Goal: Task Accomplishment & Management: Complete application form

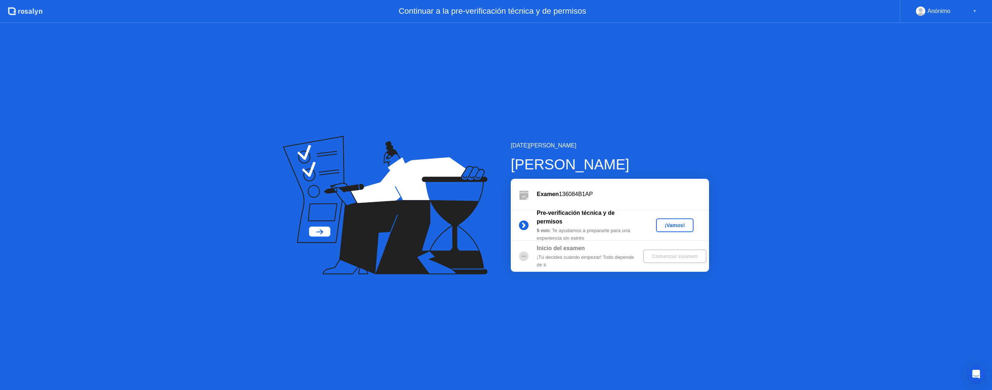
click at [669, 226] on div "¡Vamos!" at bounding box center [675, 225] width 32 height 6
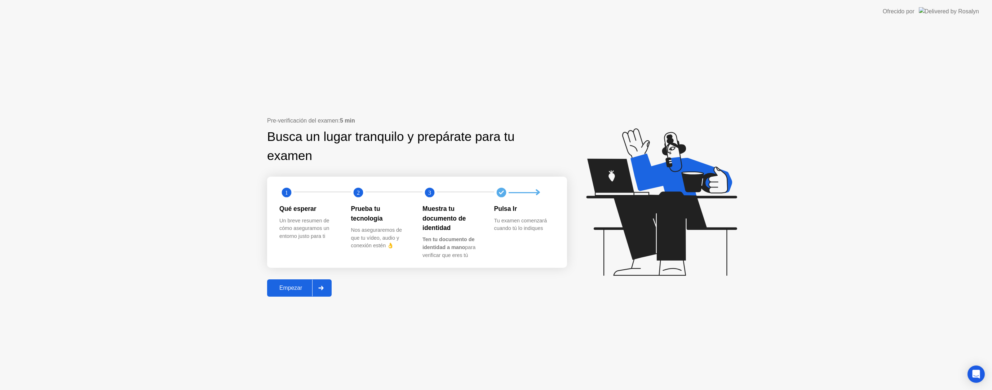
click at [288, 285] on div "Empezar" at bounding box center [290, 288] width 43 height 6
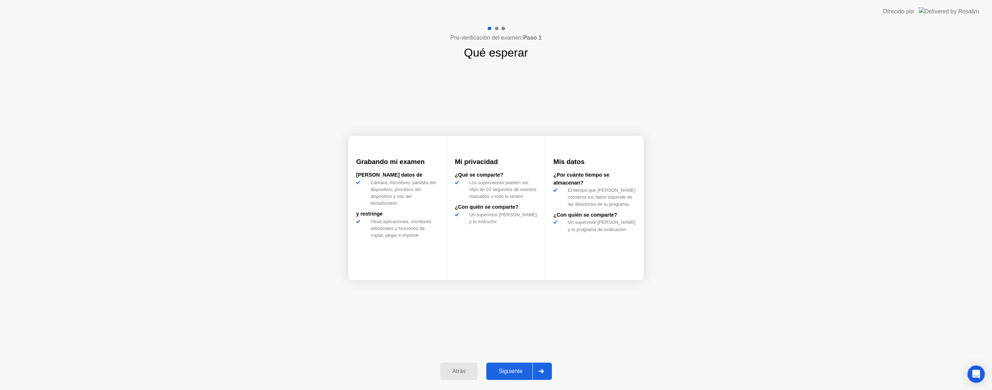
click at [517, 373] on div "Siguiente" at bounding box center [510, 371] width 44 height 6
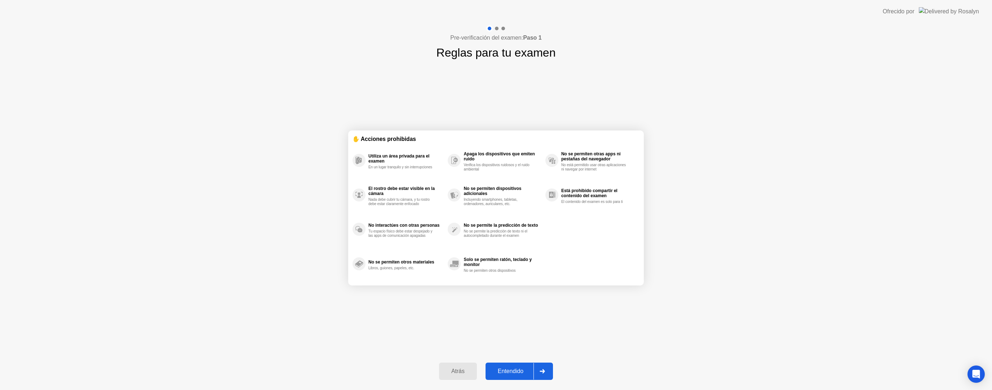
click at [463, 369] on div "Atrás" at bounding box center [458, 371] width 34 height 6
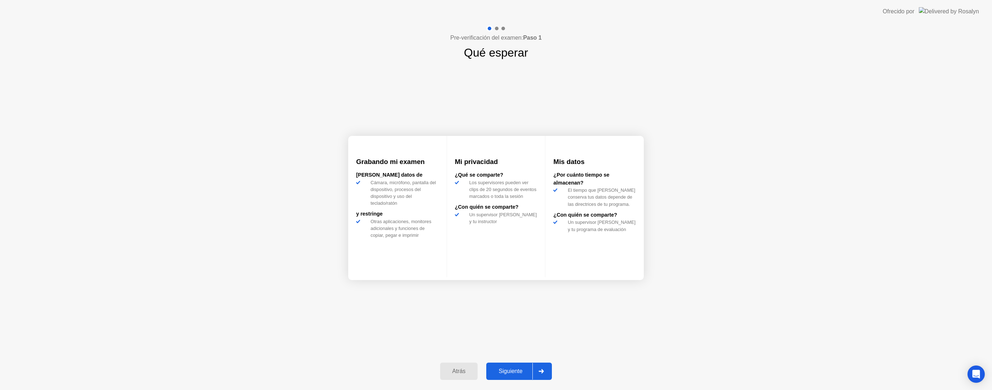
click at [517, 366] on button "Siguiente" at bounding box center [519, 370] width 66 height 17
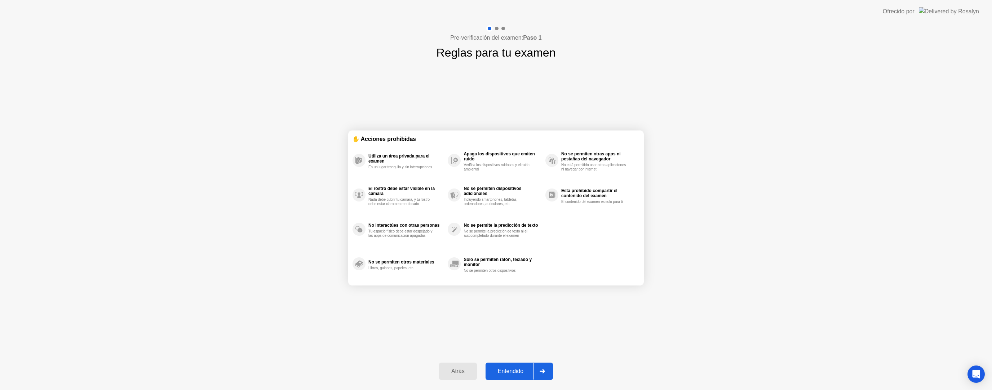
click at [519, 368] on div "Entendido" at bounding box center [511, 371] width 46 height 6
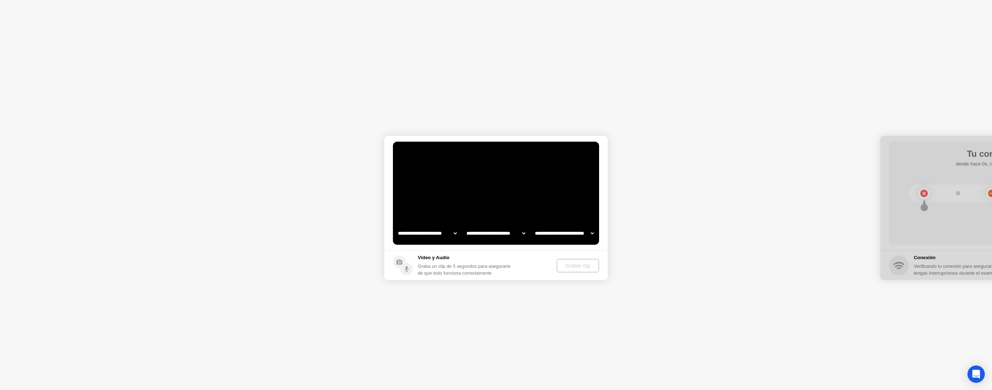
select select "**********"
select select "*******"
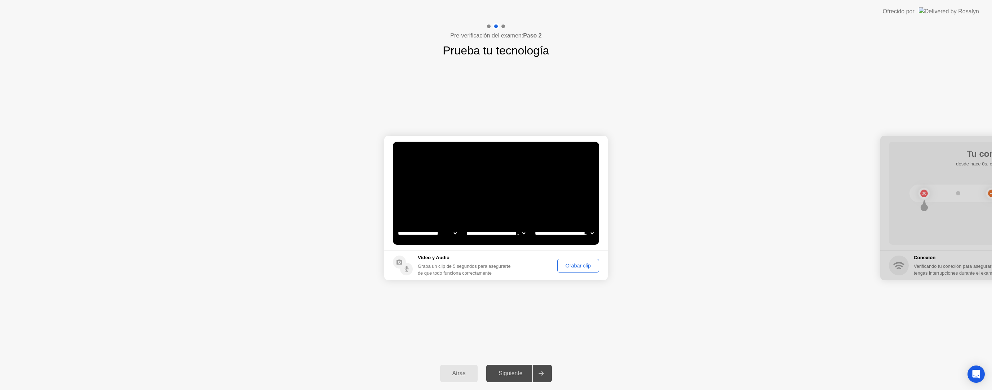
click at [578, 267] on div "Grabar clip" at bounding box center [578, 266] width 37 height 6
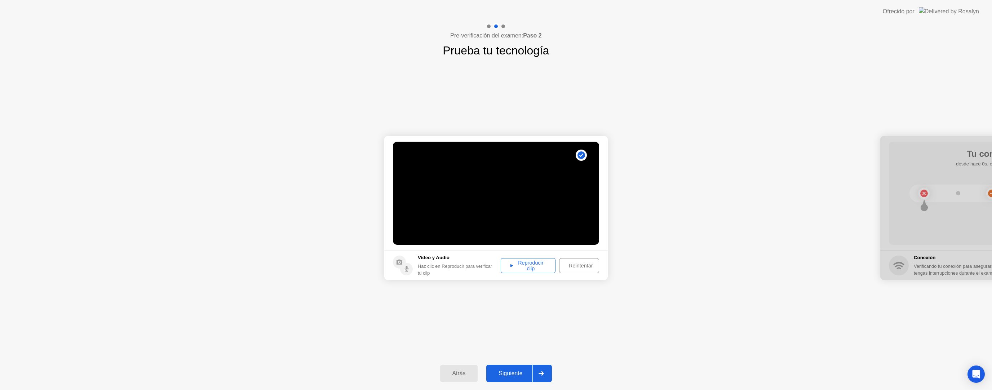
click at [539, 268] on div "Reproducir clip" at bounding box center [528, 266] width 50 height 12
click at [516, 373] on div "Siguiente" at bounding box center [510, 373] width 44 height 6
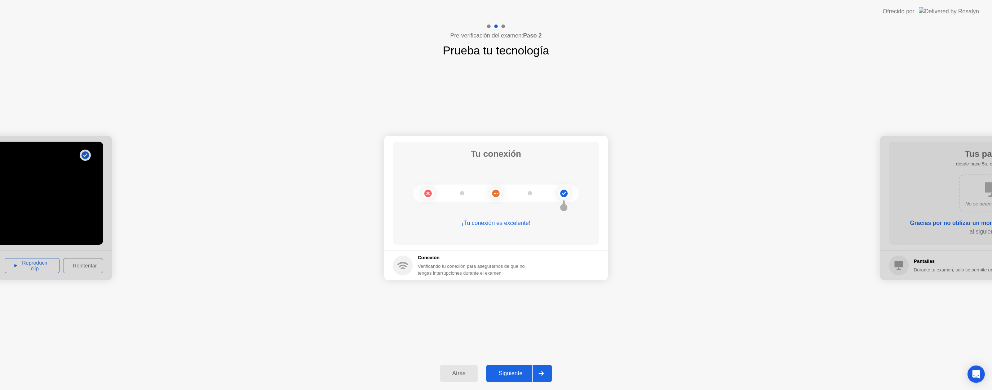
click at [526, 375] on div "Siguiente" at bounding box center [510, 373] width 44 height 6
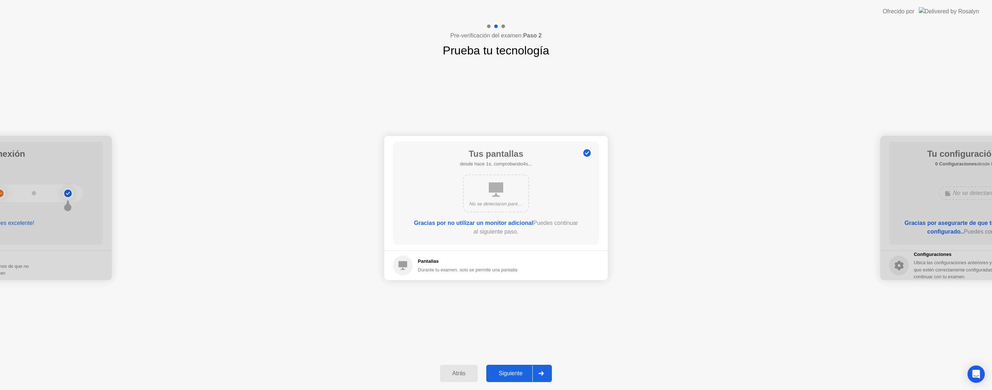
click at [517, 374] on div "Siguiente" at bounding box center [510, 373] width 44 height 6
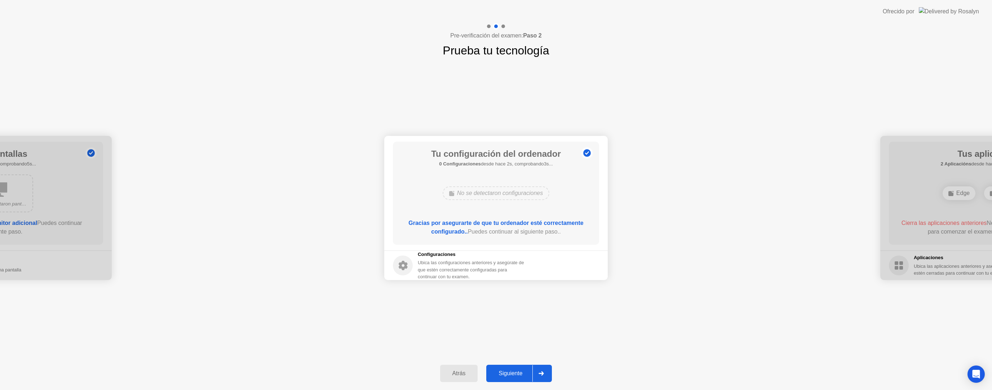
click at [518, 372] on div "Siguiente" at bounding box center [510, 373] width 44 height 6
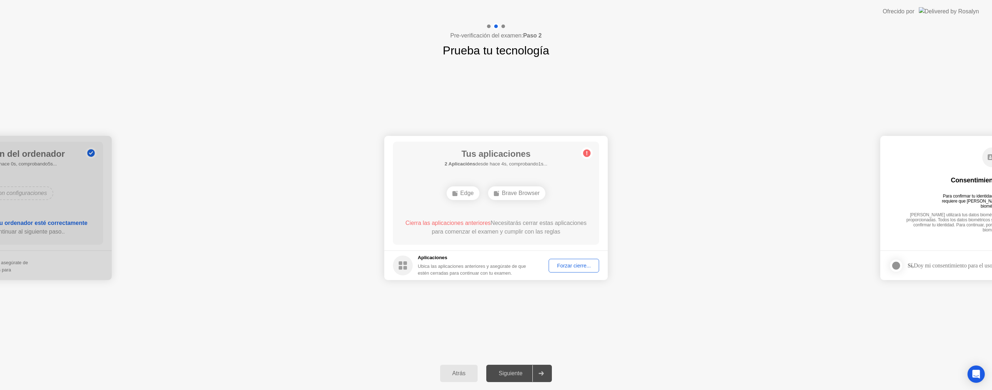
click at [582, 265] on div "Forzar cierre..." at bounding box center [573, 266] width 45 height 6
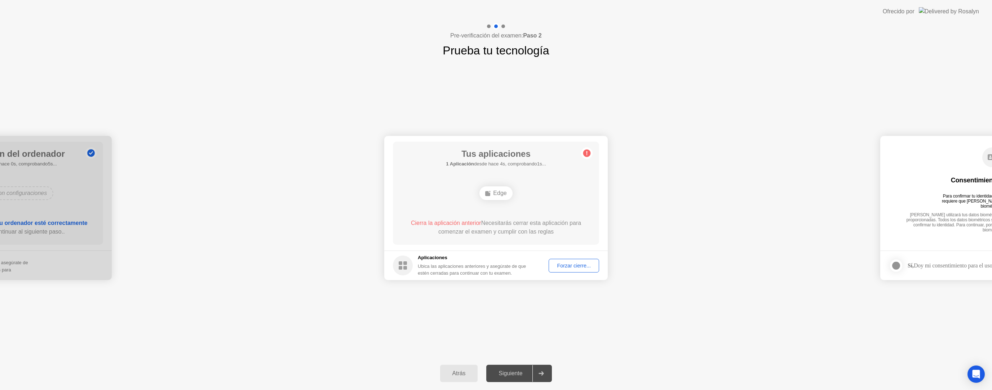
click at [568, 263] on div "Forzar cierre..." at bounding box center [573, 266] width 45 height 6
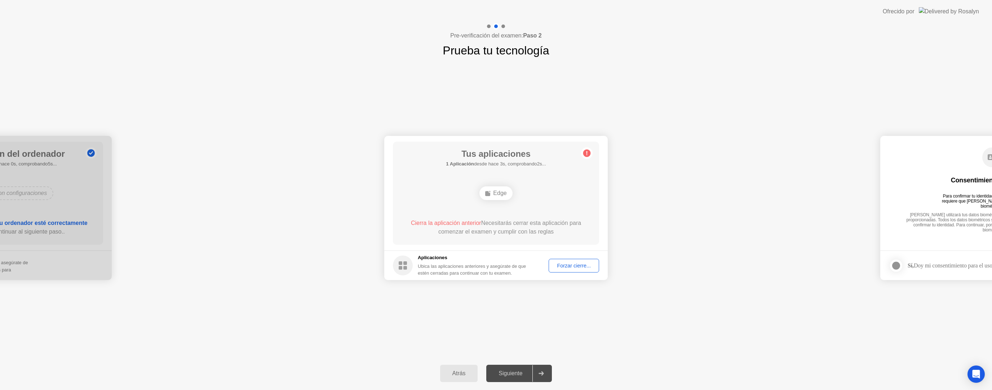
click at [548, 188] on div "Edge" at bounding box center [495, 192] width 165 height 19
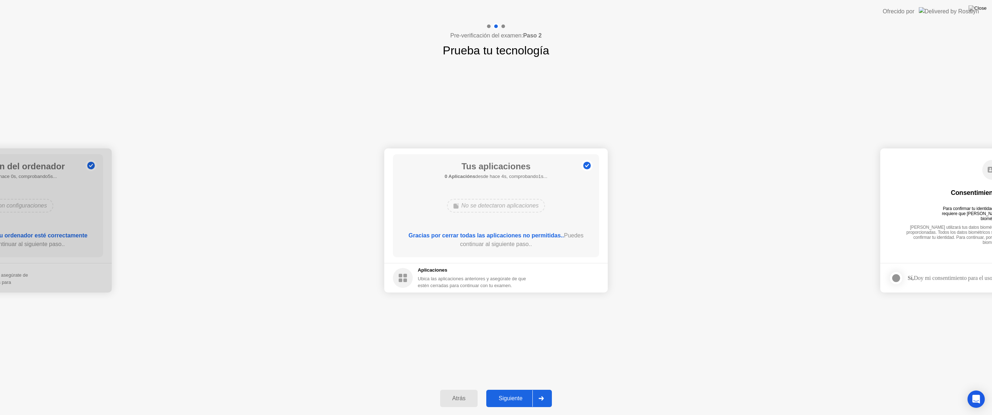
click at [514, 390] on button "Siguiente" at bounding box center [519, 398] width 66 height 17
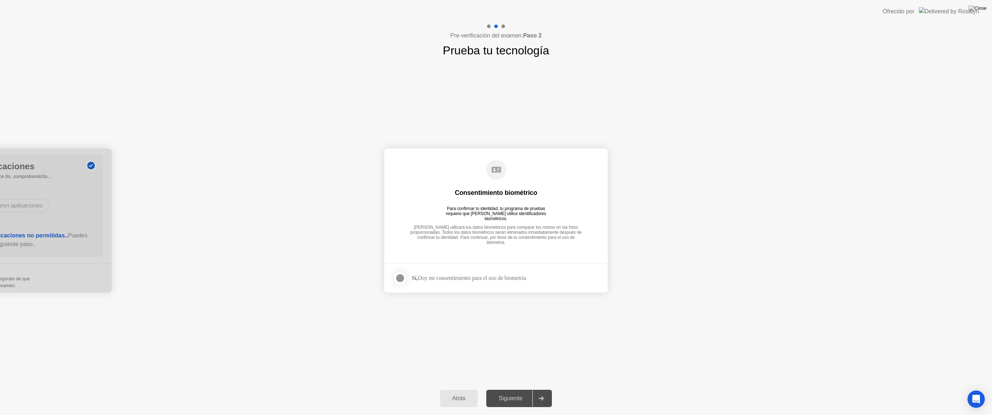
click at [512, 390] on div "Siguiente" at bounding box center [510, 398] width 44 height 6
click at [397, 275] on div at bounding box center [400, 278] width 9 height 9
click at [520, 390] on div "Siguiente" at bounding box center [510, 398] width 44 height 6
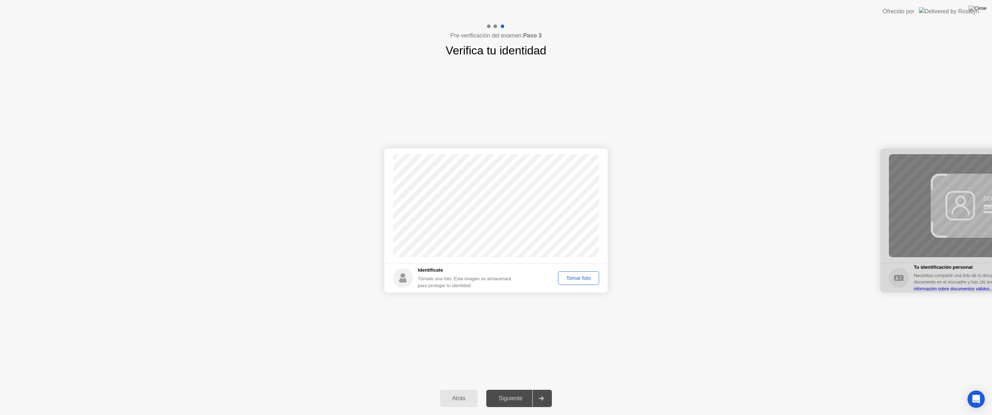
click at [581, 279] on div "Tomar foto" at bounding box center [578, 278] width 36 height 6
click at [525, 390] on div "Siguiente" at bounding box center [510, 398] width 44 height 6
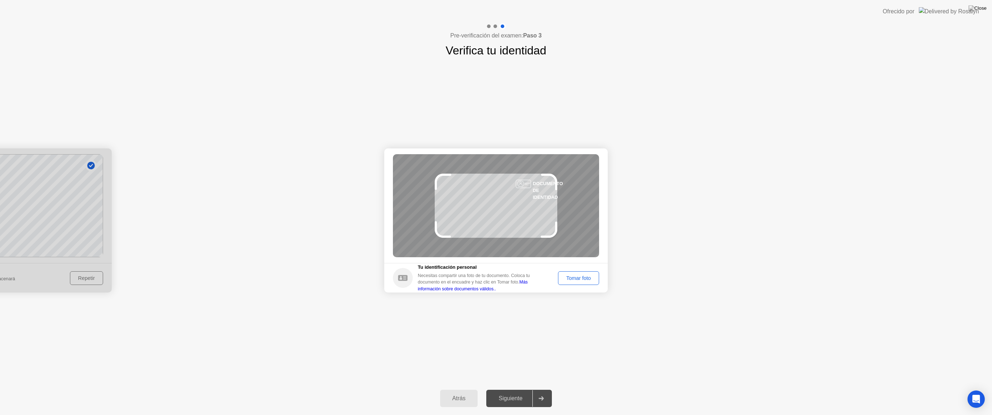
click at [577, 275] on div "Tomar foto" at bounding box center [578, 278] width 36 height 6
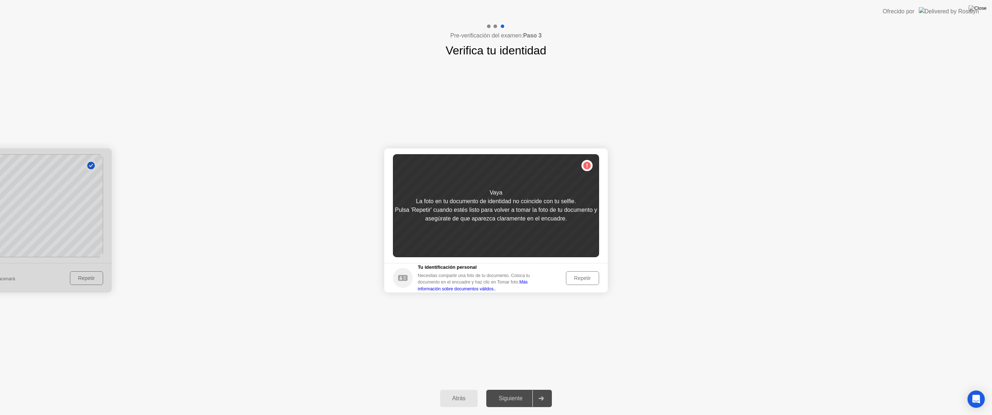
click at [579, 275] on div "Repetir" at bounding box center [582, 278] width 28 height 6
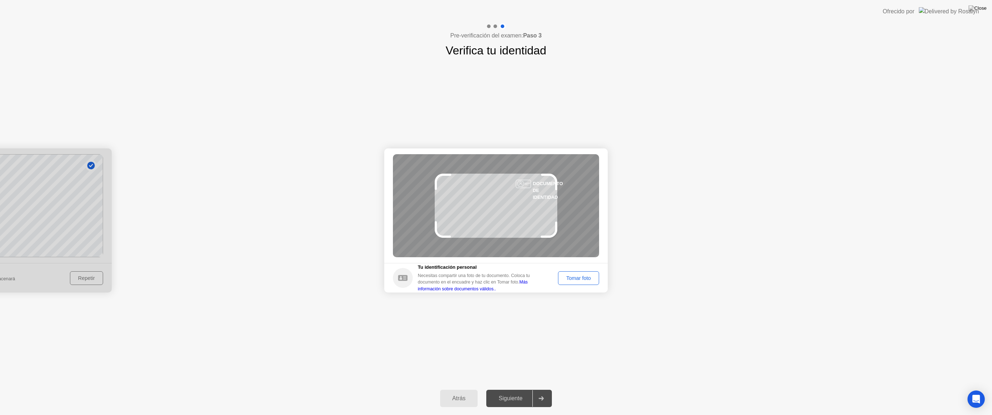
click at [93, 275] on div at bounding box center [-1, 220] width 223 height 144
click at [464, 390] on div "Atrás" at bounding box center [459, 398] width 34 height 6
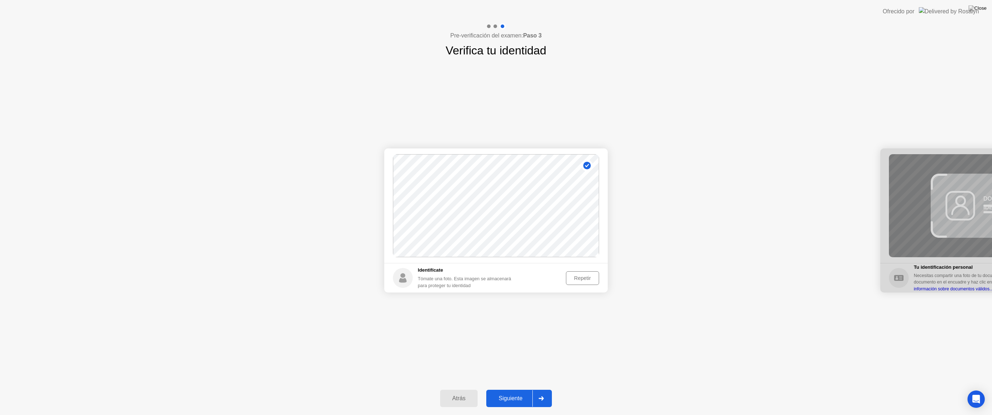
click at [580, 281] on div "Repetir" at bounding box center [582, 278] width 28 height 6
click at [587, 280] on div "Tomar foto" at bounding box center [578, 278] width 36 height 6
click at [519, 390] on div "Siguiente" at bounding box center [510, 398] width 44 height 6
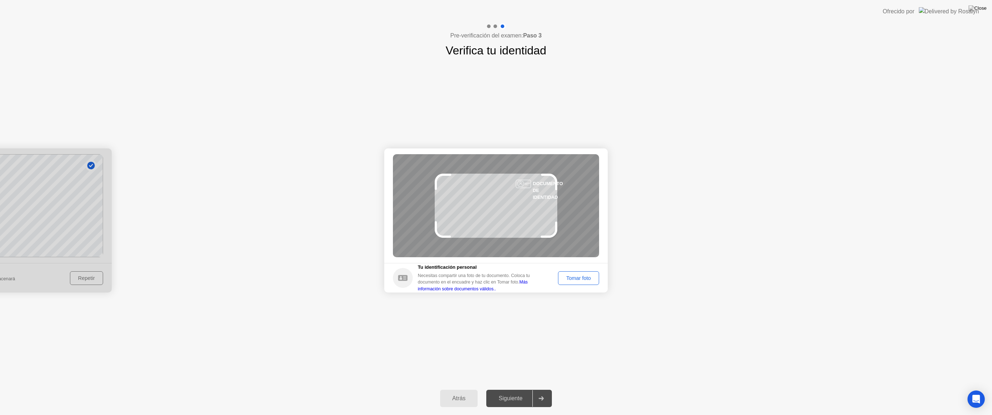
click at [569, 278] on div "Tomar foto" at bounding box center [578, 278] width 36 height 6
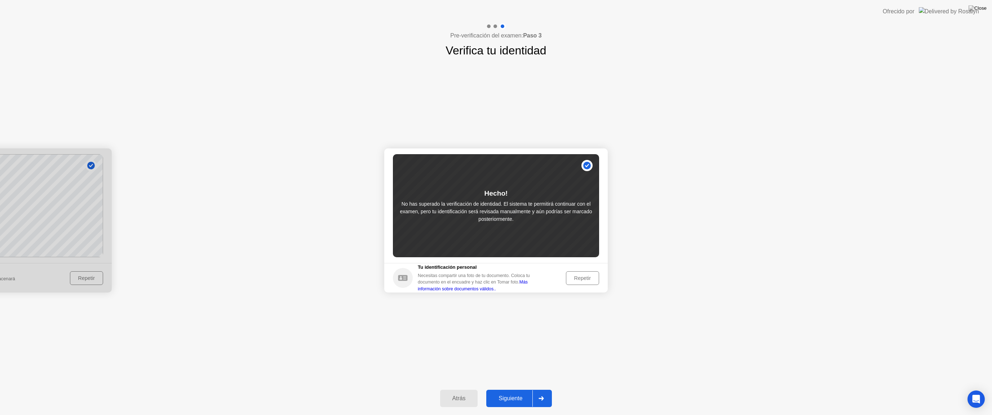
click at [524, 390] on div "Siguiente" at bounding box center [510, 398] width 44 height 6
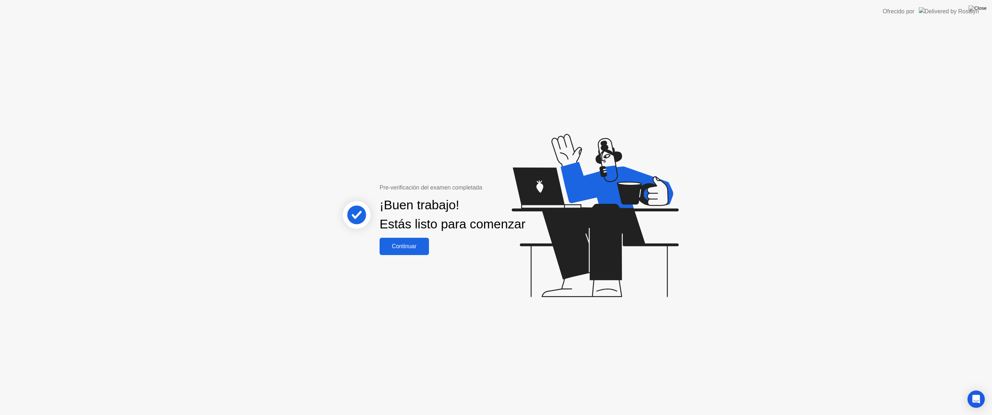
click at [411, 255] on button "Continuar" at bounding box center [403, 246] width 49 height 17
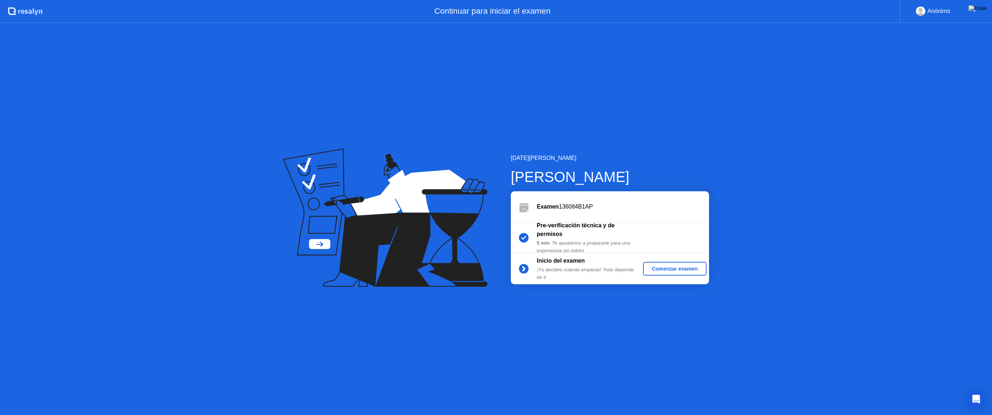
click at [659, 271] on div "Comenzar examen" at bounding box center [674, 269] width 57 height 6
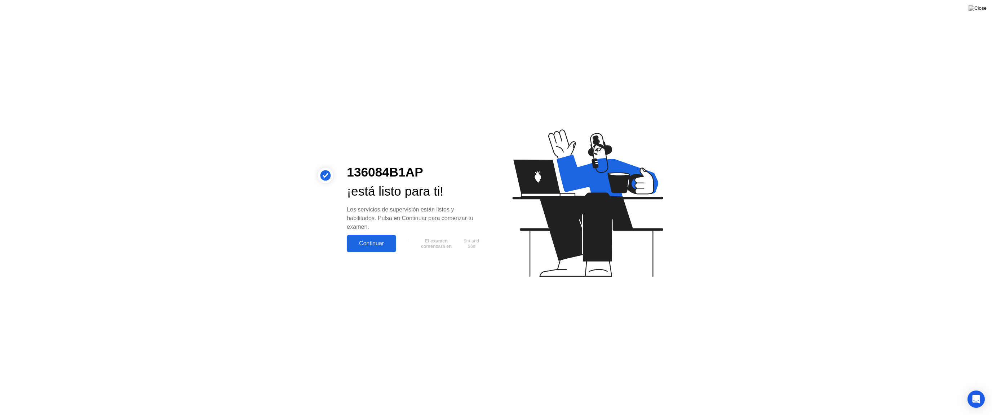
click at [384, 248] on button "Continuar" at bounding box center [371, 243] width 49 height 17
